Goal: Contribute content: Contribute content

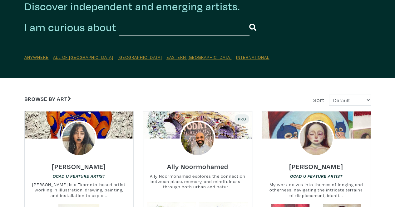
scroll to position [62, 0]
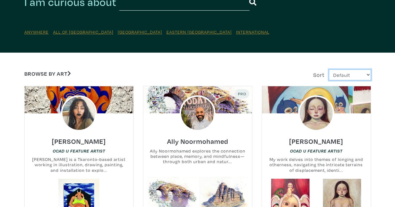
click at [357, 75] on select "Default Most Viewed Newest A-Z Z-A" at bounding box center [349, 75] width 42 height 11
select select "views"
click at [328, 70] on select "Default Most Viewed Newest A-Z Z-A" at bounding box center [349, 75] width 42 height 11
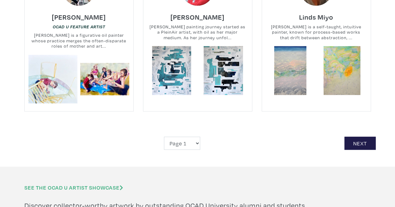
scroll to position [1403, 0]
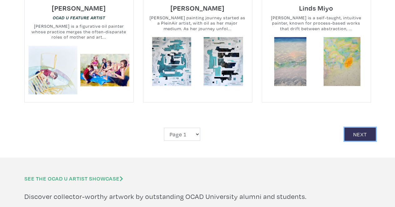
click at [367, 129] on link "Next" at bounding box center [359, 134] width 31 height 13
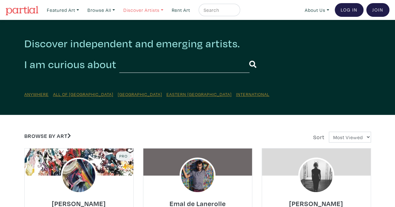
click at [82, 9] on link "Discover Artists" at bounding box center [63, 10] width 38 height 13
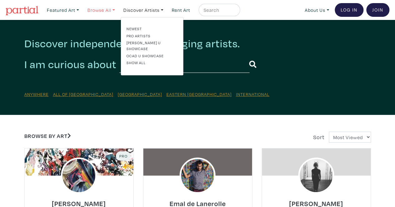
click at [82, 11] on link "Browse All" at bounding box center [63, 10] width 38 height 13
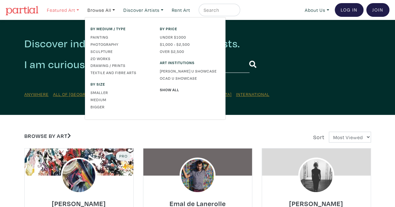
click at [57, 9] on link "Featured Art" at bounding box center [63, 10] width 38 height 13
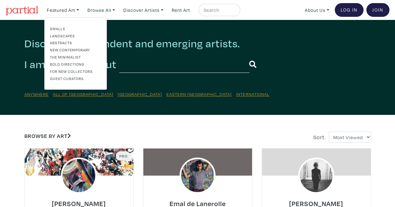
click at [59, 34] on link "Landscapes" at bounding box center [75, 36] width 51 height 6
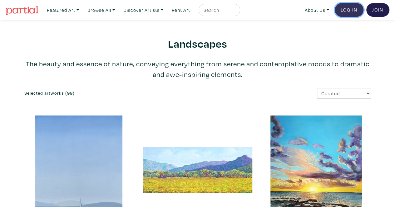
click at [351, 6] on link "Log In" at bounding box center [348, 10] width 29 height 14
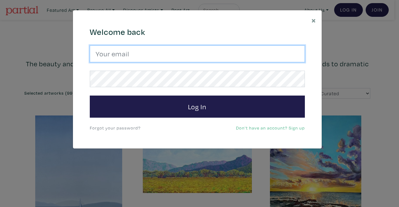
click at [142, 56] on input "email" at bounding box center [197, 54] width 215 height 17
type input "srossdfloyd@gmail.com"
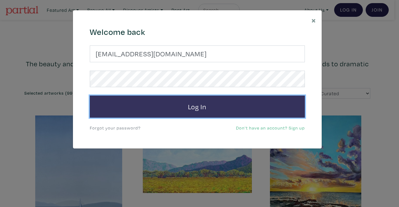
click at [162, 103] on button "Log In" at bounding box center [197, 107] width 215 height 22
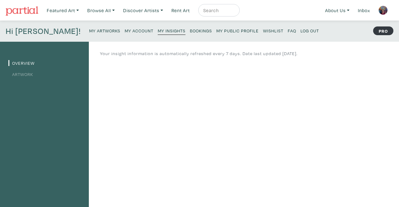
click at [29, 75] on link "Artwork" at bounding box center [20, 74] width 25 height 6
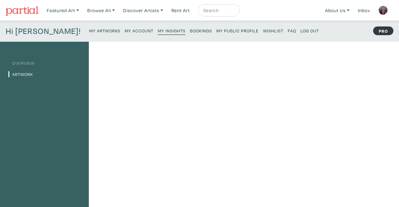
click at [89, 30] on small "My Artworks" at bounding box center [104, 31] width 31 height 6
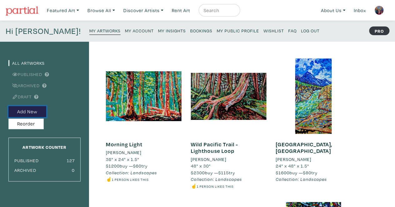
click at [26, 111] on button "Add New" at bounding box center [27, 111] width 38 height 11
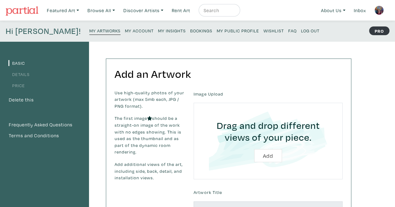
click at [89, 30] on small "My Artworks" at bounding box center [104, 31] width 31 height 6
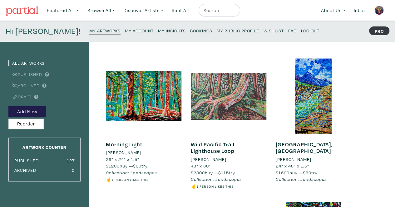
click at [252, 109] on div at bounding box center [228, 96] width 75 height 75
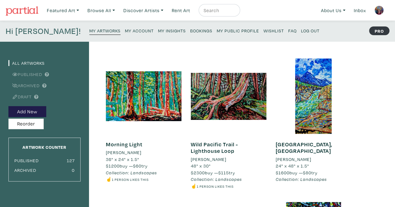
click at [89, 30] on small "My Artworks" at bounding box center [104, 31] width 31 height 6
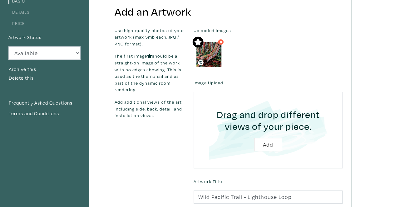
scroll to position [31, 0]
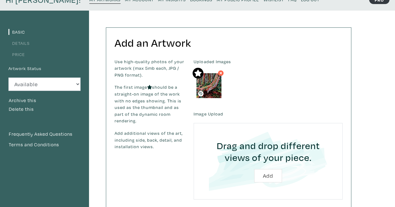
click at [22, 43] on link "Details" at bounding box center [18, 43] width 21 height 6
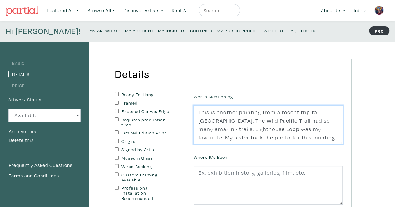
drag, startPoint x: 196, startPoint y: 112, endPoint x: 327, endPoint y: 106, distance: 132.1
click at [327, 106] on textarea "This is another painting from a recent trip to Vancouver Island. The Wild Pacif…" at bounding box center [267, 125] width 149 height 39
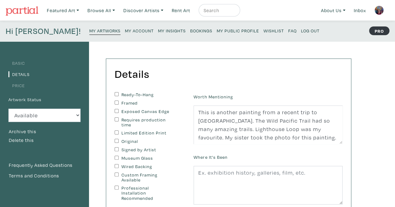
click at [279, 84] on div "Details You can change this at anytime. Ready-To-Hang Framed Exposed Canvas Edg…" at bounding box center [228, 182] width 244 height 246
click at [89, 30] on small "My Artworks" at bounding box center [104, 31] width 31 height 6
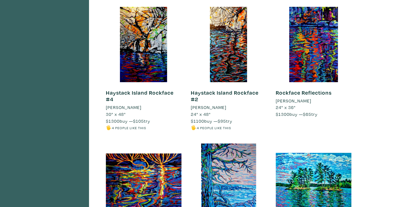
scroll to position [2308, 0]
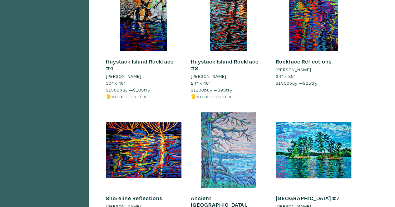
click at [222, 113] on div at bounding box center [228, 150] width 75 height 75
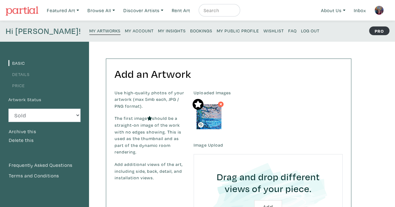
click at [25, 75] on link "Details" at bounding box center [18, 74] width 21 height 6
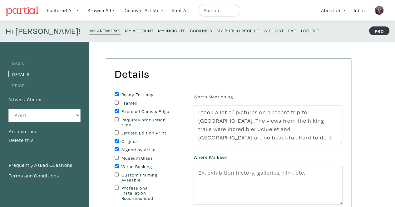
click at [89, 31] on small "My Artworks" at bounding box center [104, 31] width 31 height 6
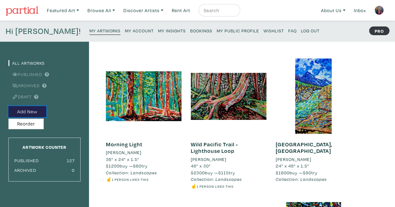
click at [37, 113] on button "Add New" at bounding box center [27, 111] width 38 height 11
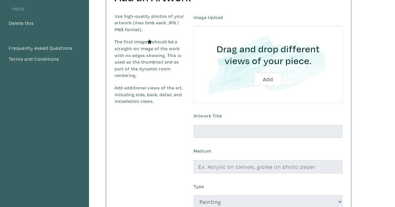
scroll to position [94, 0]
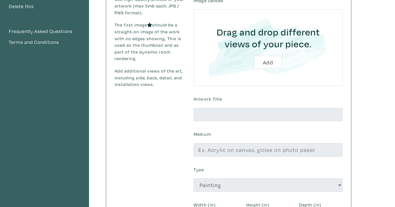
click at [270, 64] on input "file" at bounding box center [267, 47] width 131 height 59
type input "C:\fakepath\Wild Pacific Trail, Ucluelet.jpg"
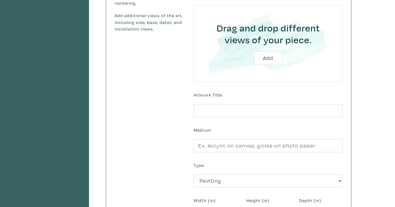
scroll to position [151, 0]
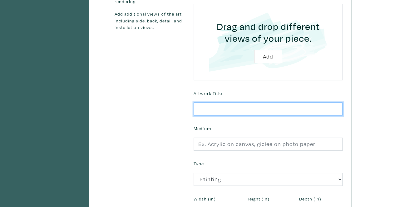
click at [212, 107] on input "text" at bounding box center [267, 109] width 149 height 13
type input "Wild Pacific Trail, Ucluelet"
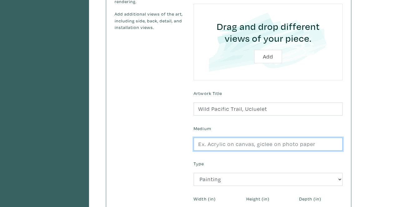
click at [223, 144] on input "text" at bounding box center [267, 144] width 149 height 13
type input "oil on canvas"
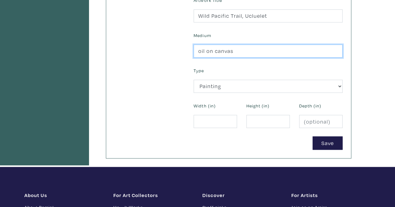
scroll to position [244, 0]
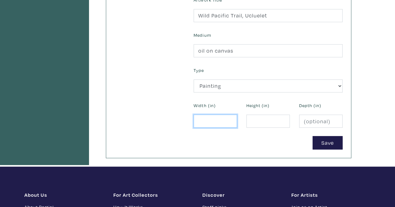
click at [204, 122] on input "number" at bounding box center [214, 121] width 43 height 13
type input "40"
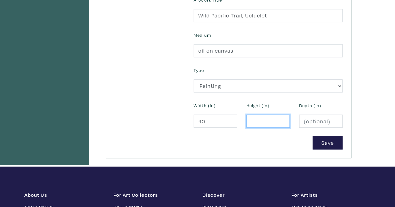
click at [267, 119] on input "number" at bounding box center [267, 121] width 43 height 13
type input "30"
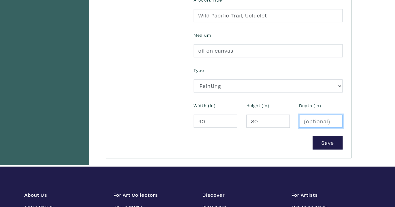
click at [322, 121] on input "number" at bounding box center [320, 121] width 43 height 13
type input "1.5"
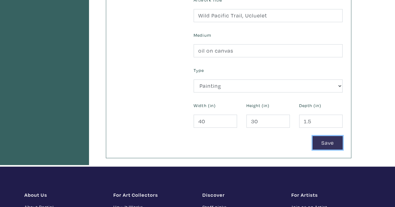
click at [325, 138] on button "Save" at bounding box center [327, 142] width 30 height 13
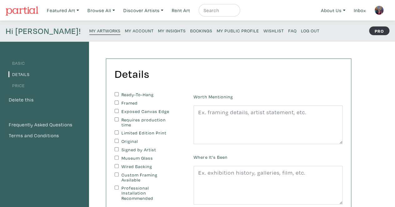
click at [138, 92] on label "Ready-To-Hang" at bounding box center [147, 94] width 52 height 5
click at [119, 92] on input "Ready-To-Hang" at bounding box center [116, 94] width 4 height 4
checkbox input "true"
click at [129, 111] on label "Exposed Canvas Edge" at bounding box center [147, 111] width 52 height 5
click at [119, 111] on input "Exposed Canvas Edge" at bounding box center [116, 111] width 4 height 4
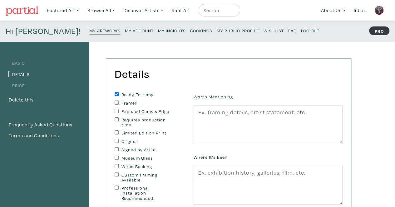
checkbox input "true"
click at [131, 141] on label "Original" at bounding box center [147, 141] width 52 height 5
click at [119, 141] on input "Original" at bounding box center [116, 141] width 4 height 4
checkbox input "true"
click at [138, 151] on label "Signed by Artist" at bounding box center [147, 150] width 52 height 5
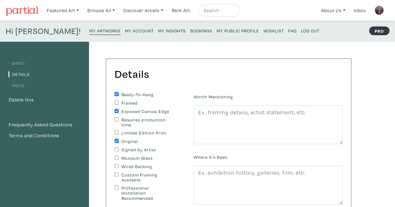
click at [119, 151] on input "Signed by Artist" at bounding box center [116, 150] width 4 height 4
checkbox input "true"
click at [132, 167] on label "Wired Backing" at bounding box center [147, 166] width 52 height 5
click at [119, 167] on input "Wired Backing" at bounding box center [116, 166] width 4 height 4
checkbox input "true"
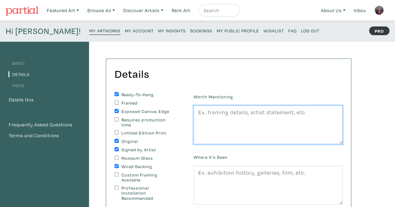
click at [209, 116] on textarea at bounding box center [267, 125] width 149 height 39
type textarea "T"
drag, startPoint x: 234, startPoint y: 115, endPoint x: 228, endPoint y: 114, distance: 6.4
click at [228, 114] on textarea "I loved the knarly tree" at bounding box center [267, 125] width 149 height 39
click at [234, 112] on textarea "I loved the knarly tree" at bounding box center [267, 125] width 149 height 39
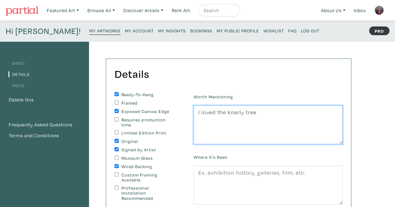
click at [229, 112] on textarea "I loved the knarly tree" at bounding box center [267, 125] width 149 height 39
click at [232, 112] on textarea "I loved the narly tree" at bounding box center [267, 125] width 149 height 39
drag, startPoint x: 231, startPoint y: 112, endPoint x: 216, endPoint y: 122, distance: 18.3
click at [216, 122] on textarea "I loved the narly tree" at bounding box center [267, 125] width 149 height 39
drag, startPoint x: 239, startPoint y: 110, endPoint x: 227, endPoint y: 110, distance: 11.9
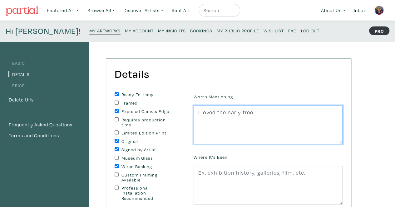
click at [227, 110] on textarea "I loved the narly tree" at bounding box center [267, 125] width 149 height 39
click at [271, 113] on textarea "I loved the knarley tree" at bounding box center [267, 125] width 149 height 39
click at [231, 111] on textarea "I loved the knarley tree" at bounding box center [267, 125] width 149 height 39
drag, startPoint x: 231, startPoint y: 111, endPoint x: 318, endPoint y: 126, distance: 88.2
click at [319, 126] on textarea "I loved the knarley tree" at bounding box center [267, 125] width 149 height 39
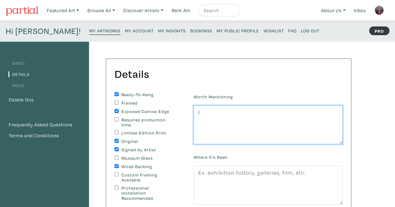
type textarea "I"
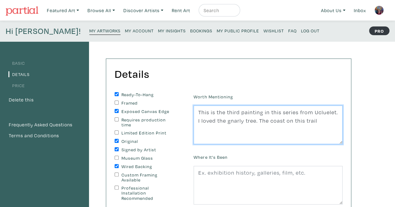
drag, startPoint x: 323, startPoint y: 119, endPoint x: 258, endPoint y: 123, distance: 65.3
click at [258, 123] on textarea "This is the third painting in this series from Ucluelet. I loved the gnarly tre…" at bounding box center [267, 125] width 149 height 39
click at [227, 126] on textarea "This is the third painting in this series from Ucluelet. I loved the gnarly tre…" at bounding box center [267, 125] width 149 height 39
click at [227, 127] on textarea "This is the third painting in this series from Ucluelet. I loved the gnarly tre…" at bounding box center [267, 125] width 149 height 39
click at [245, 129] on textarea "This is the third painting in this series from Ucluelet. I loved the gnarly tre…" at bounding box center [267, 125] width 149 height 39
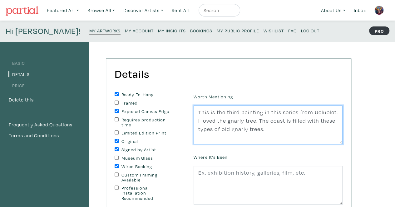
click at [283, 121] on textarea "This is the third painting in this series from Ucluelet. I loved the gnarly tre…" at bounding box center [267, 125] width 149 height 39
click at [301, 131] on textarea "This is the third painting in this series from Ucluelet. I loved the gnarly tre…" at bounding box center [267, 125] width 149 height 39
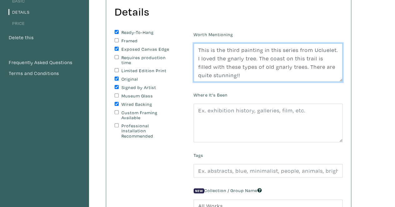
scroll to position [94, 0]
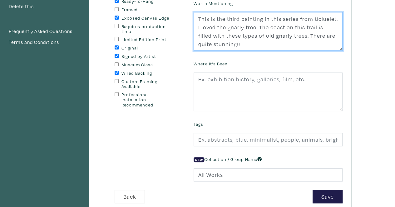
type textarea "This is the third painting in this series from Ucluelet. I loved the gnarly tre…"
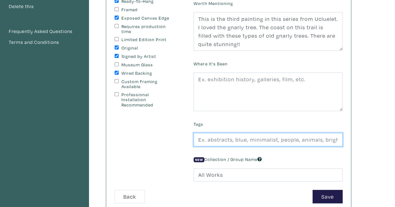
click at [209, 137] on input "text" at bounding box center [267, 139] width 149 height 13
type input "Landscape, impressionism, expressionism, abstract, Canadian landscape, Contempo…"
click at [296, 139] on input "Landscape, impressionism, expressionism, abstract, Canadian landscape, Contempo…" at bounding box center [267, 139] width 149 height 13
drag, startPoint x: 322, startPoint y: 139, endPoint x: 337, endPoint y: 140, distance: 15.3
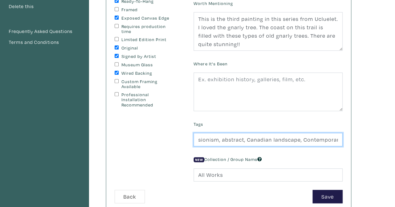
click at [337, 140] on input "Landscape, impressionism, expressionism, abstract, Canadian landscape, Contempo…" at bounding box center [267, 139] width 149 height 13
click at [324, 137] on input "Landscape, impressionism, expressionism, abstract, Canadian landscape, Contempo…" at bounding box center [267, 139] width 149 height 13
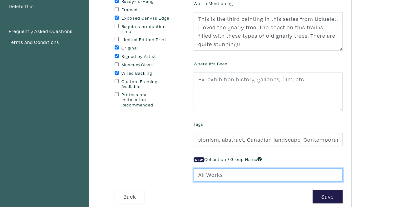
scroll to position [0, 0]
click at [215, 172] on input "All Works" at bounding box center [267, 175] width 149 height 13
drag, startPoint x: 221, startPoint y: 174, endPoint x: 168, endPoint y: 175, distance: 52.4
click at [168, 175] on form "Ready-To-Hang Framed Exposed Canvas Edge Requires production time Limited Editi…" at bounding box center [228, 101] width 237 height 205
type input "Landscapes"
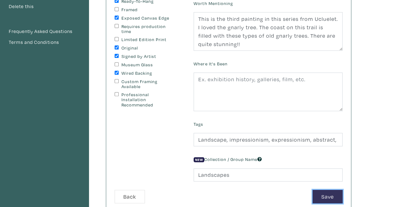
click at [327, 195] on button "Save" at bounding box center [327, 196] width 30 height 13
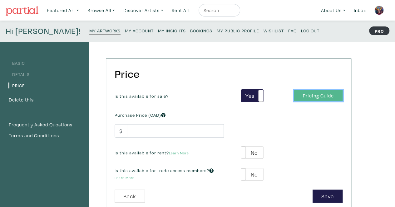
click at [315, 96] on link "Pricing Guide" at bounding box center [318, 95] width 48 height 11
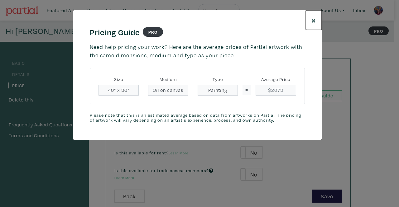
click at [314, 20] on span "×" at bounding box center [314, 20] width 5 height 11
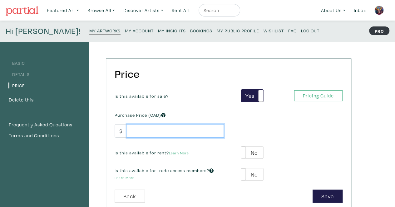
click at [155, 130] on input "number" at bounding box center [175, 130] width 97 height 13
click at [141, 131] on input "number" at bounding box center [175, 130] width 97 height 13
type input "1900"
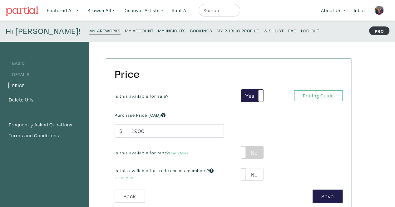
click at [250, 152] on label "No" at bounding box center [252, 153] width 22 height 12
type input "95"
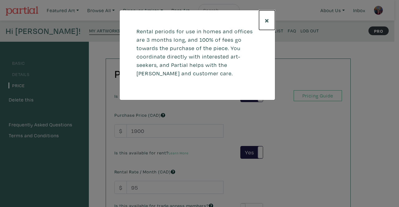
click at [269, 18] on span "×" at bounding box center [267, 20] width 5 height 11
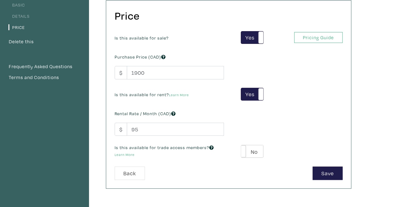
scroll to position [94, 0]
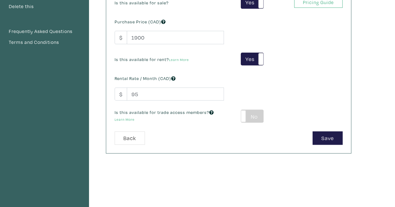
click at [253, 118] on label "No" at bounding box center [252, 116] width 22 height 12
type input "114"
type input "342"
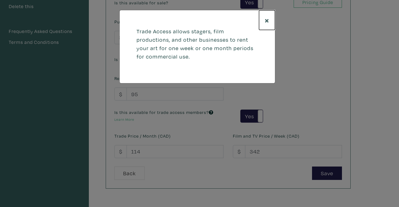
click at [268, 18] on span "×" at bounding box center [267, 20] width 5 height 11
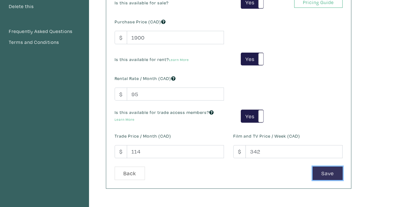
click at [332, 175] on button "Save" at bounding box center [327, 173] width 30 height 13
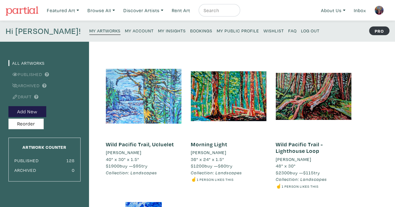
click at [128, 87] on div at bounding box center [143, 96] width 75 height 75
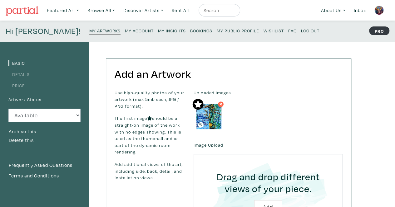
click at [17, 75] on link "Details" at bounding box center [18, 74] width 21 height 6
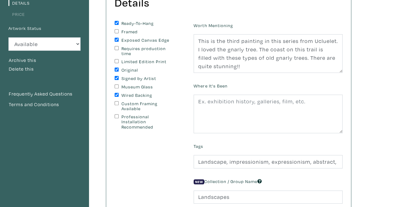
scroll to position [62, 0]
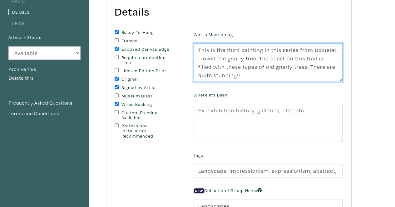
drag, startPoint x: 198, startPoint y: 49, endPoint x: 332, endPoint y: 76, distance: 136.8
click at [332, 76] on textarea "This is the third painting in this series from Ucluelet. I loved the gnarly tre…" at bounding box center [267, 62] width 149 height 39
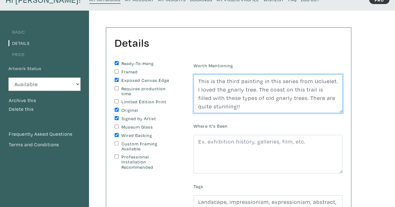
scroll to position [0, 0]
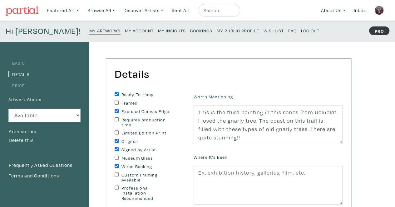
click at [89, 31] on small "My Artworks" at bounding box center [104, 31] width 31 height 6
